Goal: Information Seeking & Learning: Learn about a topic

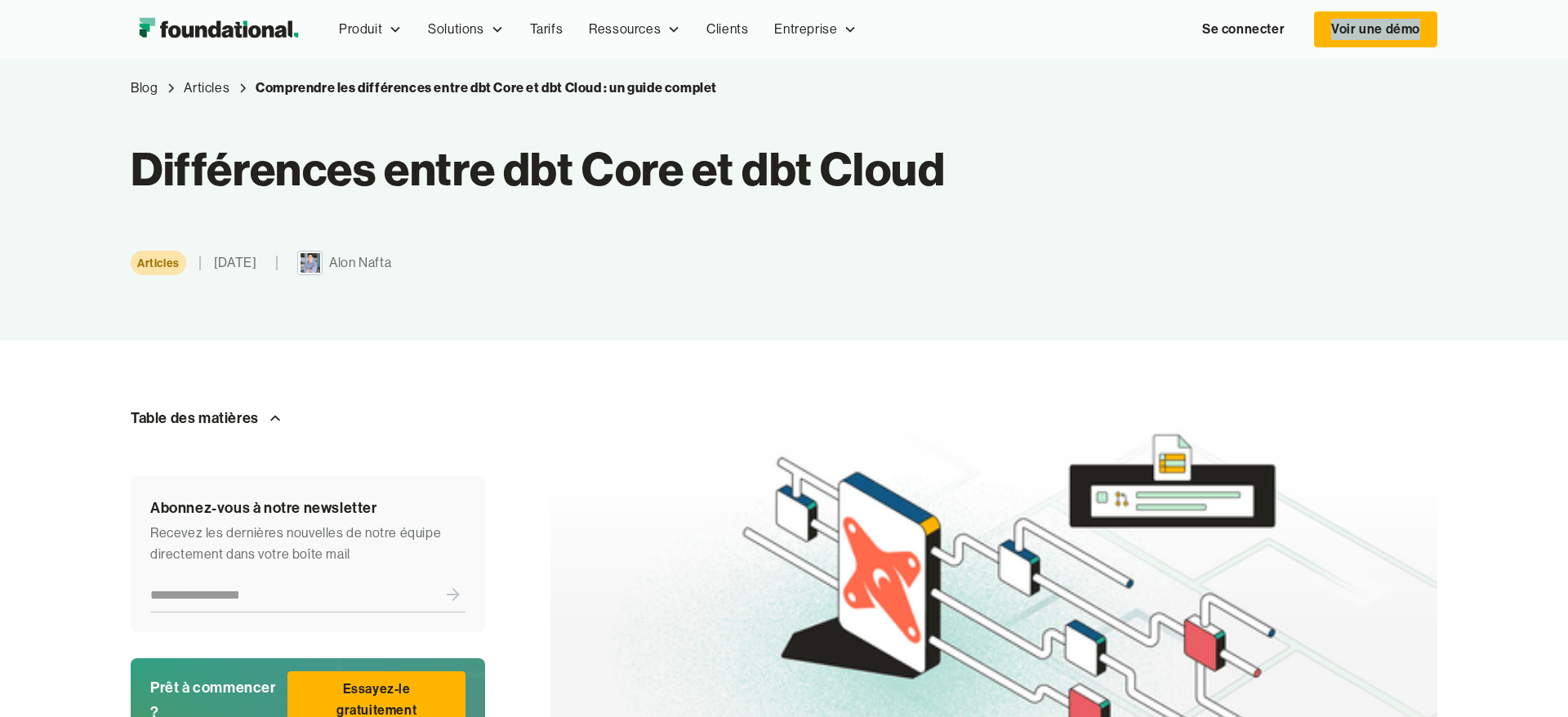
scroll to position [32, 0]
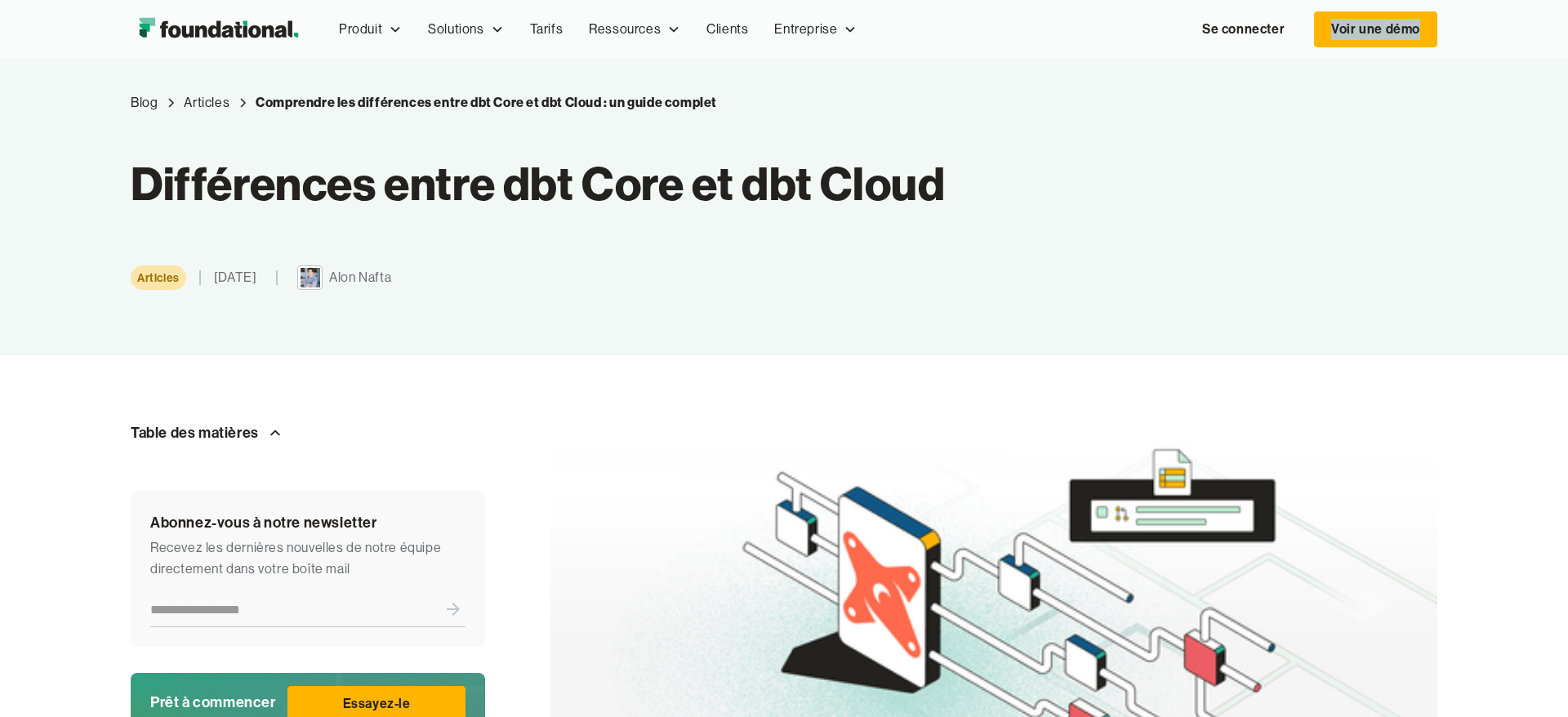
click at [943, 328] on div "Blog Articles Comprendre les différences entre dbt Core et dbt Cloud : un guide…" at bounding box center [784, 191] width 1307 height 328
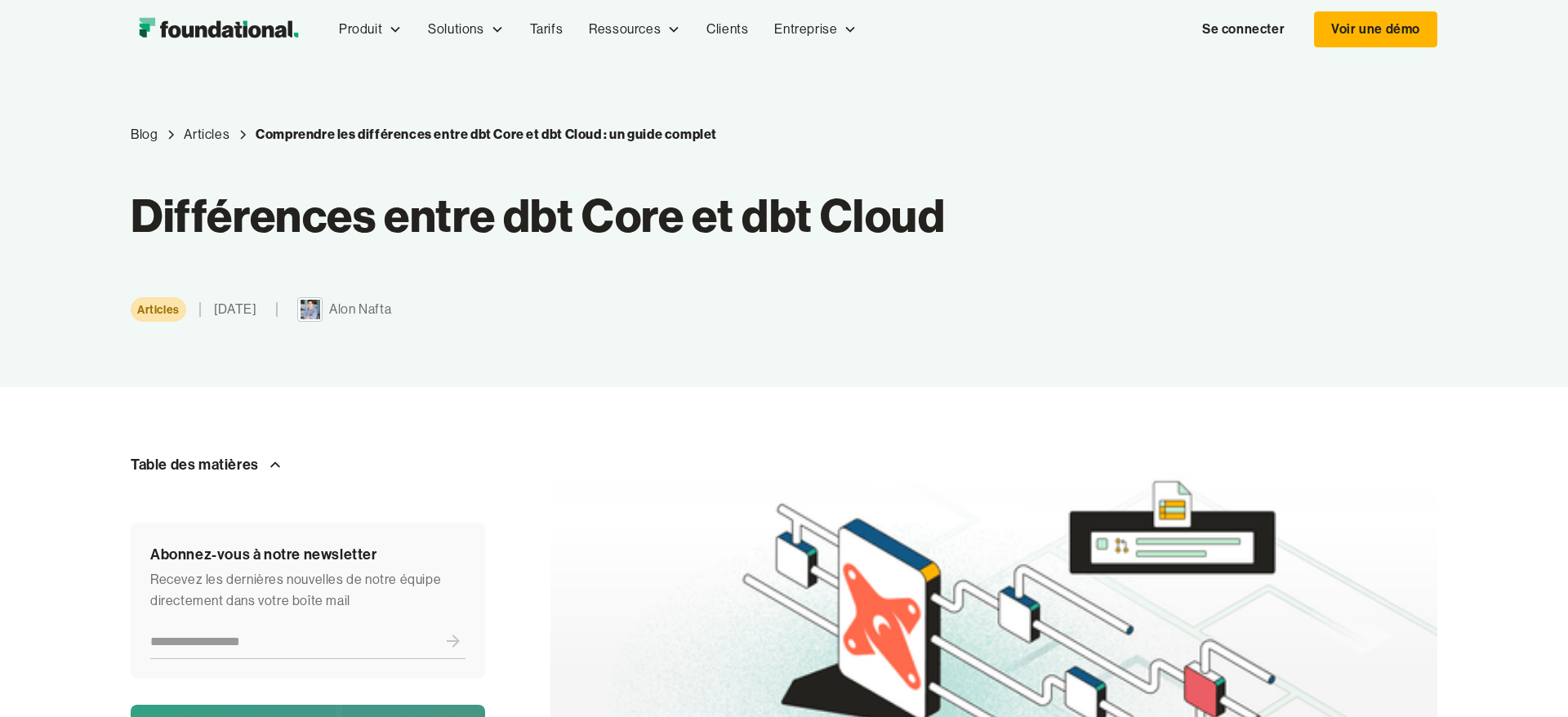
click at [886, 315] on div "Articles 17 juin 2024 Alon Nafta" at bounding box center [549, 310] width 836 height 25
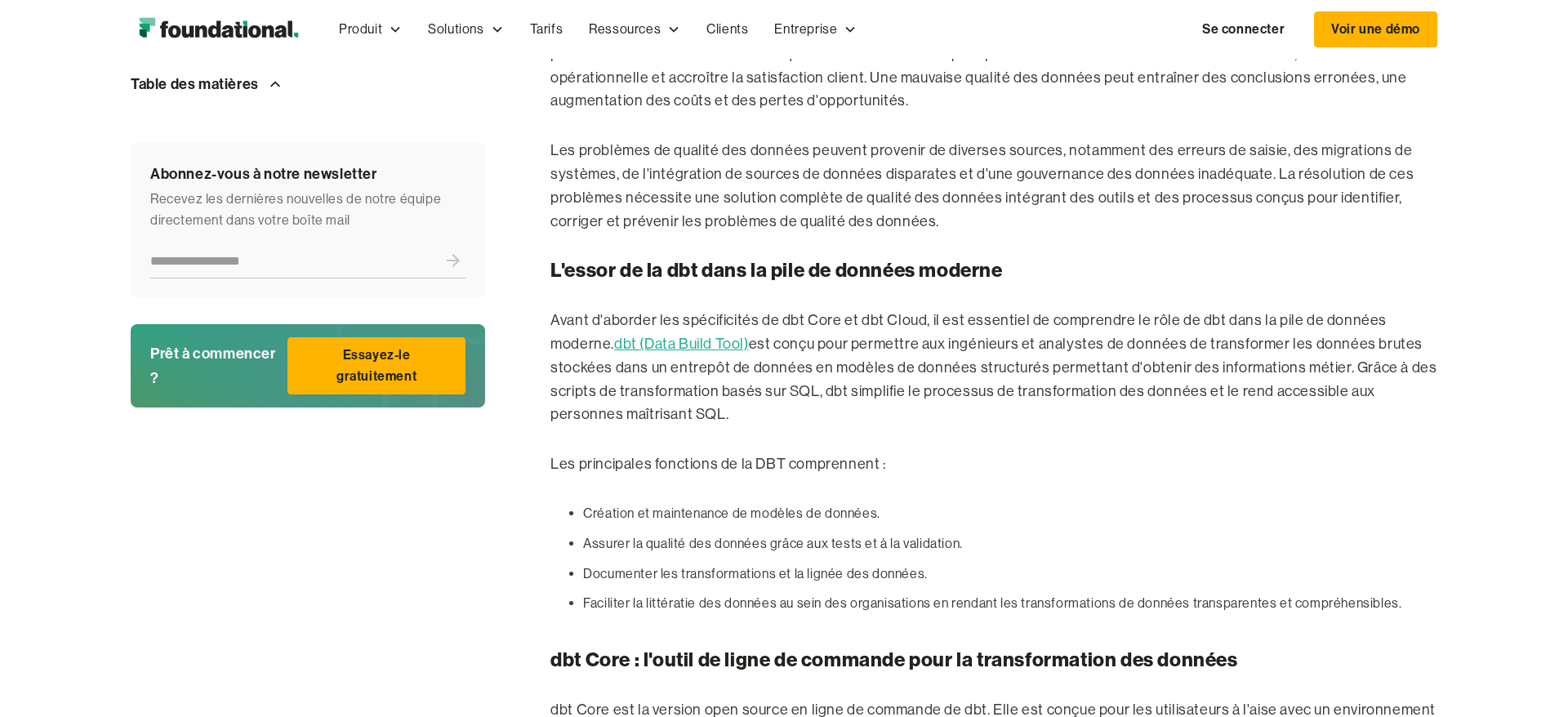
scroll to position [1175, 0]
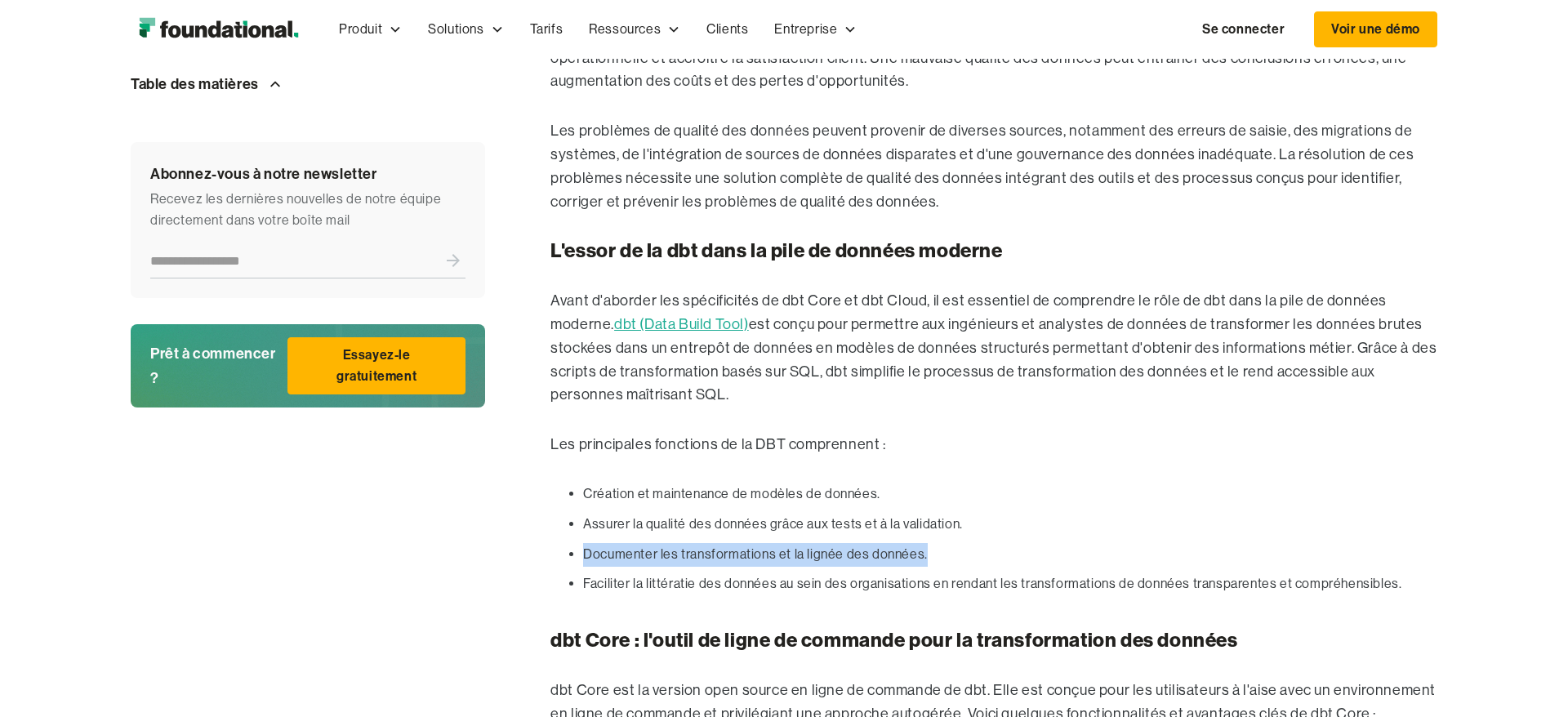
drag, startPoint x: 580, startPoint y: 552, endPoint x: 918, endPoint y: 556, distance: 338.0
click at [922, 554] on ul "Création et maintenance de modèles de données. Assurer la qualité des données g…" at bounding box center [994, 543] width 887 height 120
click at [1026, 569] on ul "Création et maintenance de modèles de données. Assurer la qualité des données g…" at bounding box center [994, 543] width 887 height 120
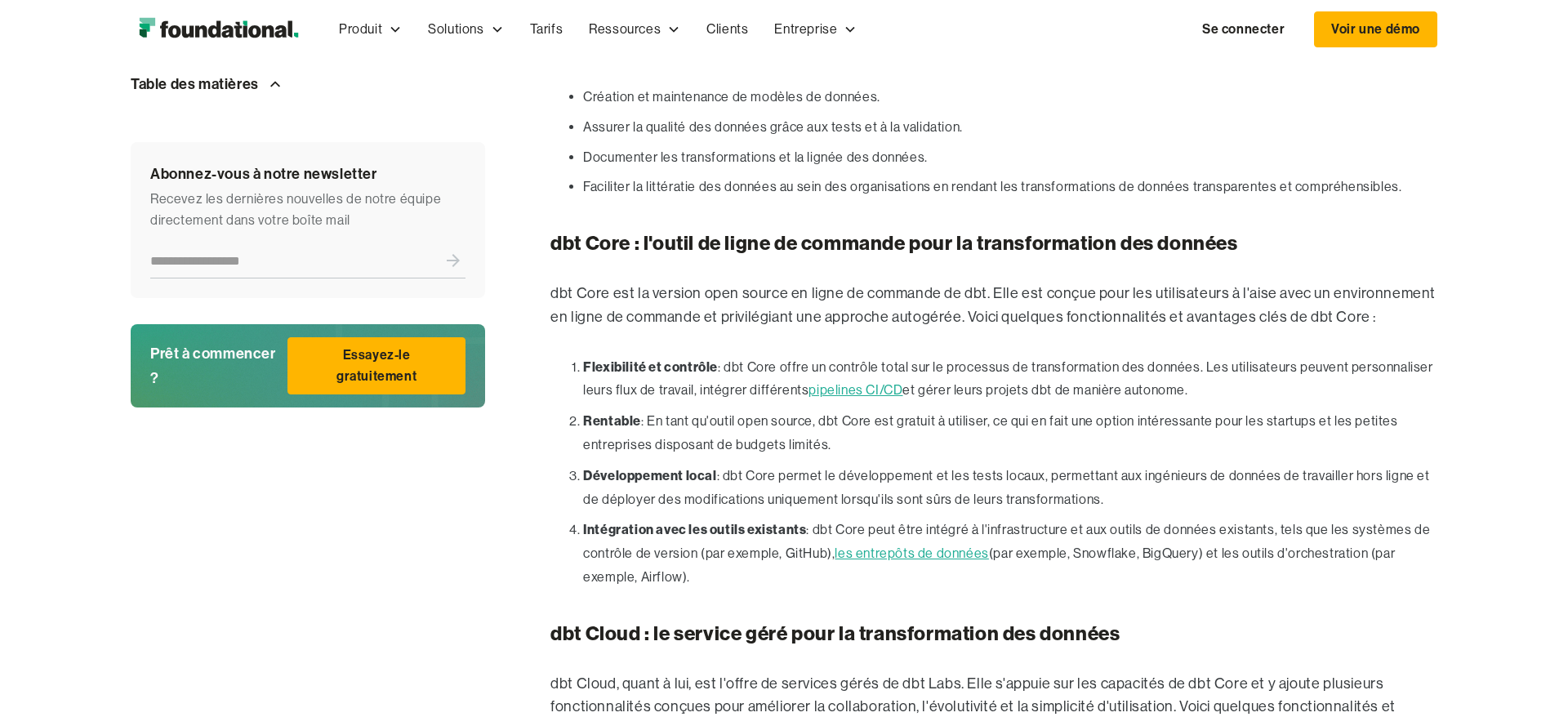
scroll to position [1571, 0]
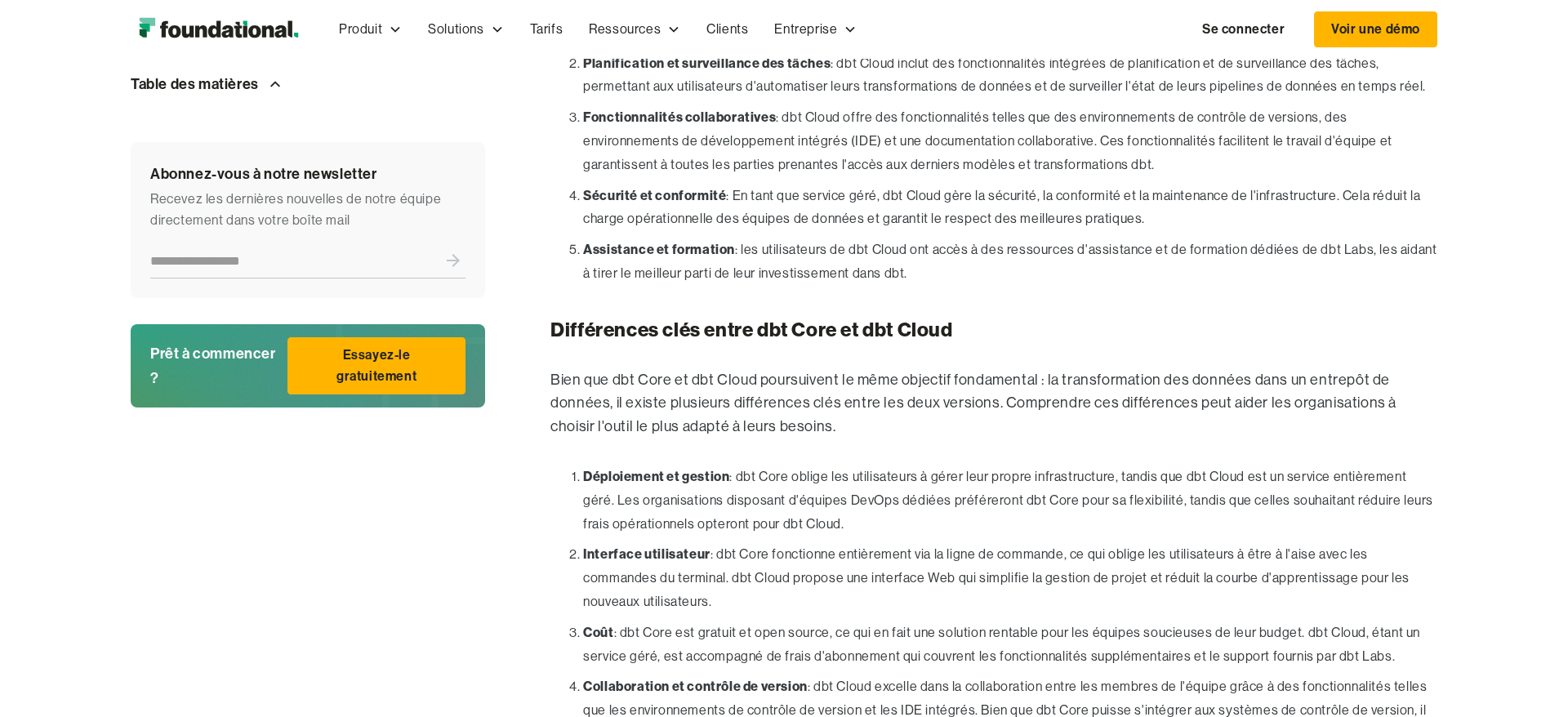
scroll to position [2351, 0]
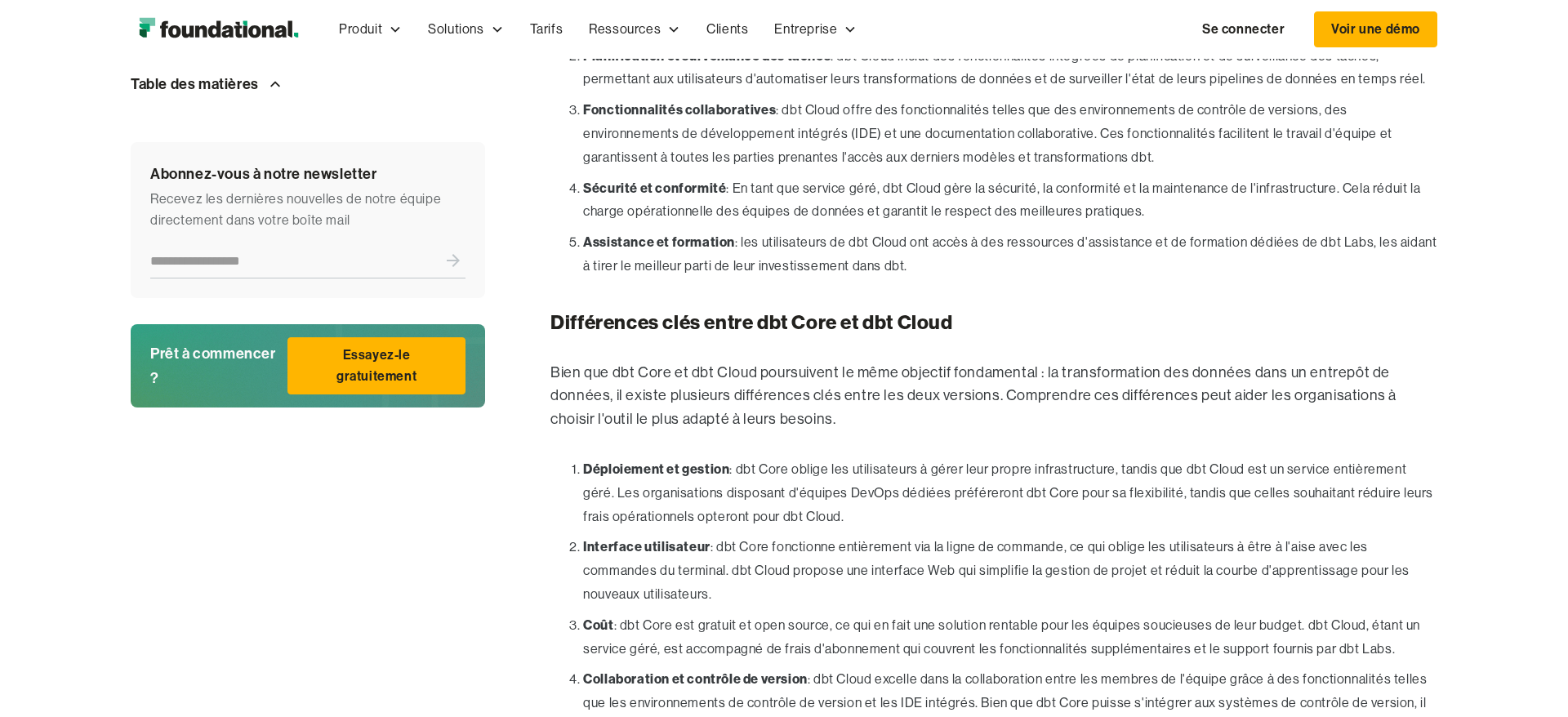
click at [455, 518] on div "Table des matières Ceci est également un titre Ceci est un titre Abonnez-vous à…" at bounding box center [308, 498] width 354 height 4795
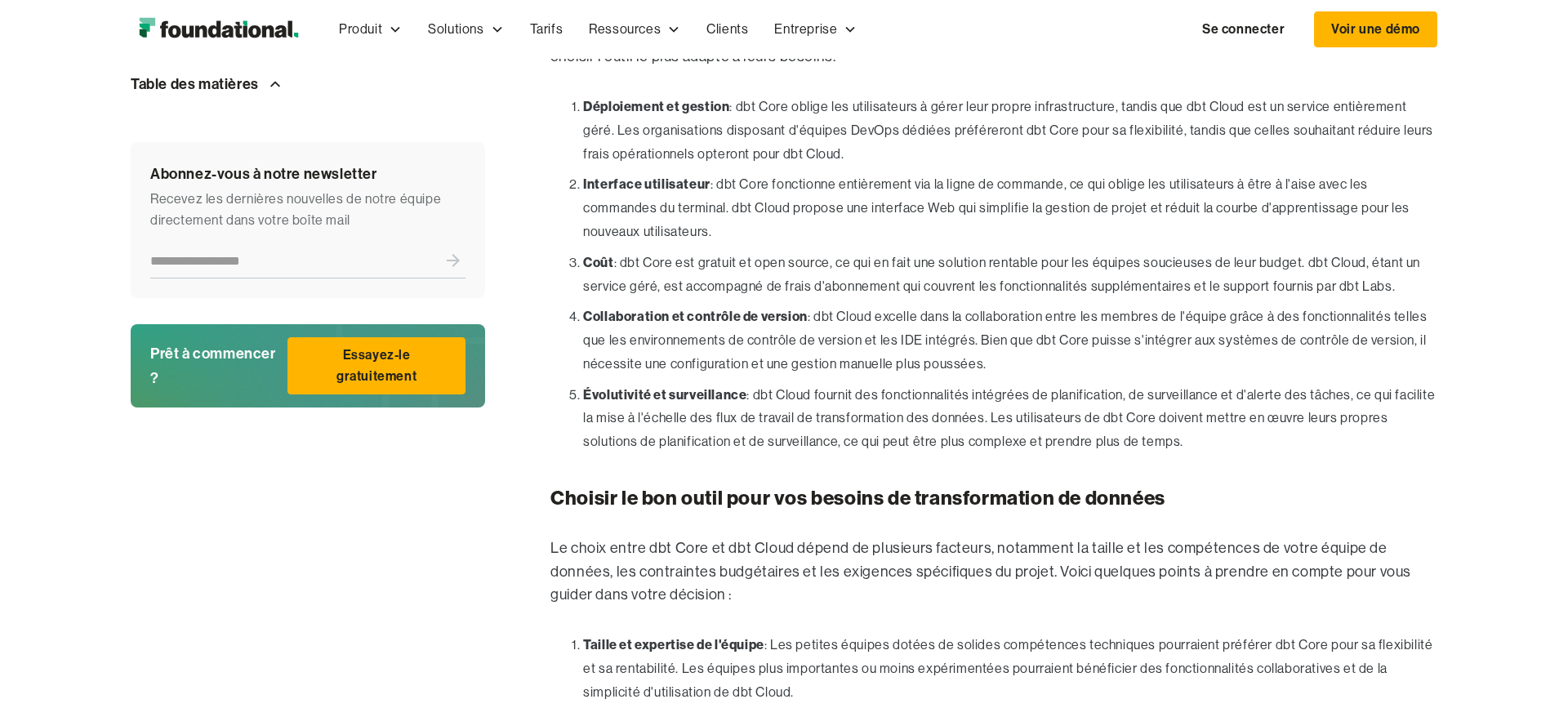
scroll to position [2449, 0]
